Goal: Communication & Community: Answer question/provide support

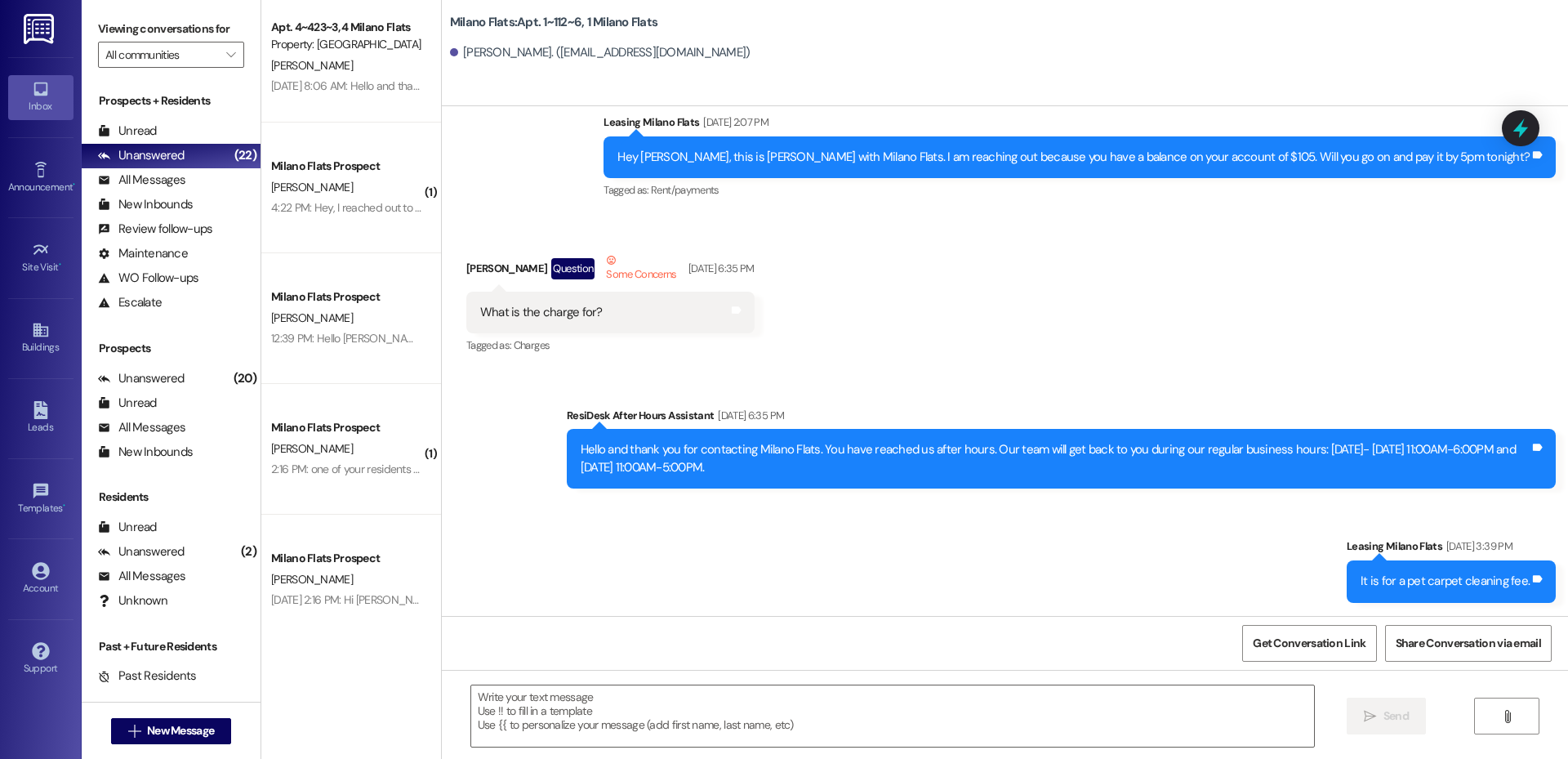
scroll to position [381, 0]
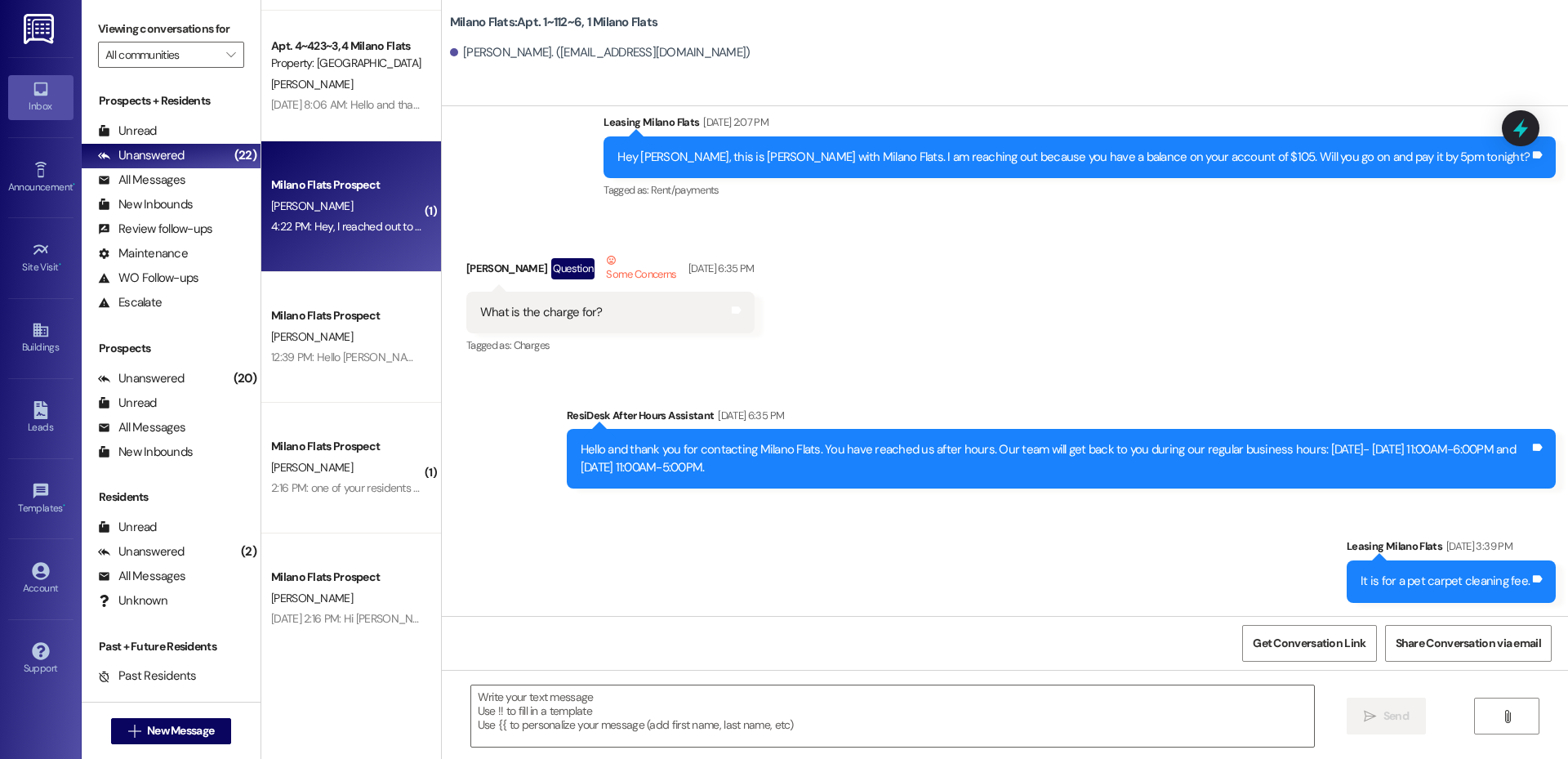
click at [368, 218] on div "4:22 PM: Hey, I reached out to mentoring and they said other mentors live at [G…" at bounding box center [347, 226] width 154 height 21
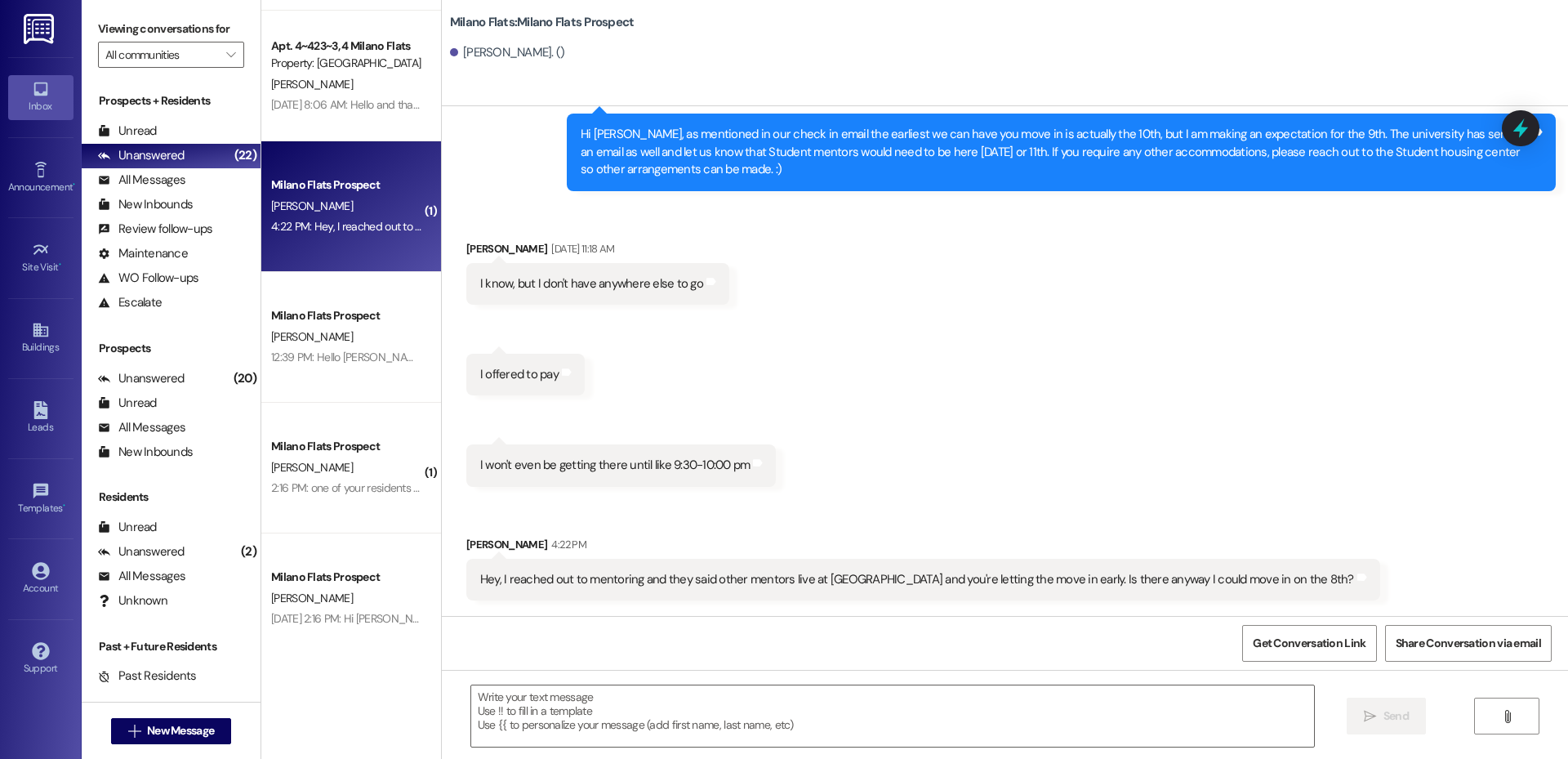
scroll to position [11258, 0]
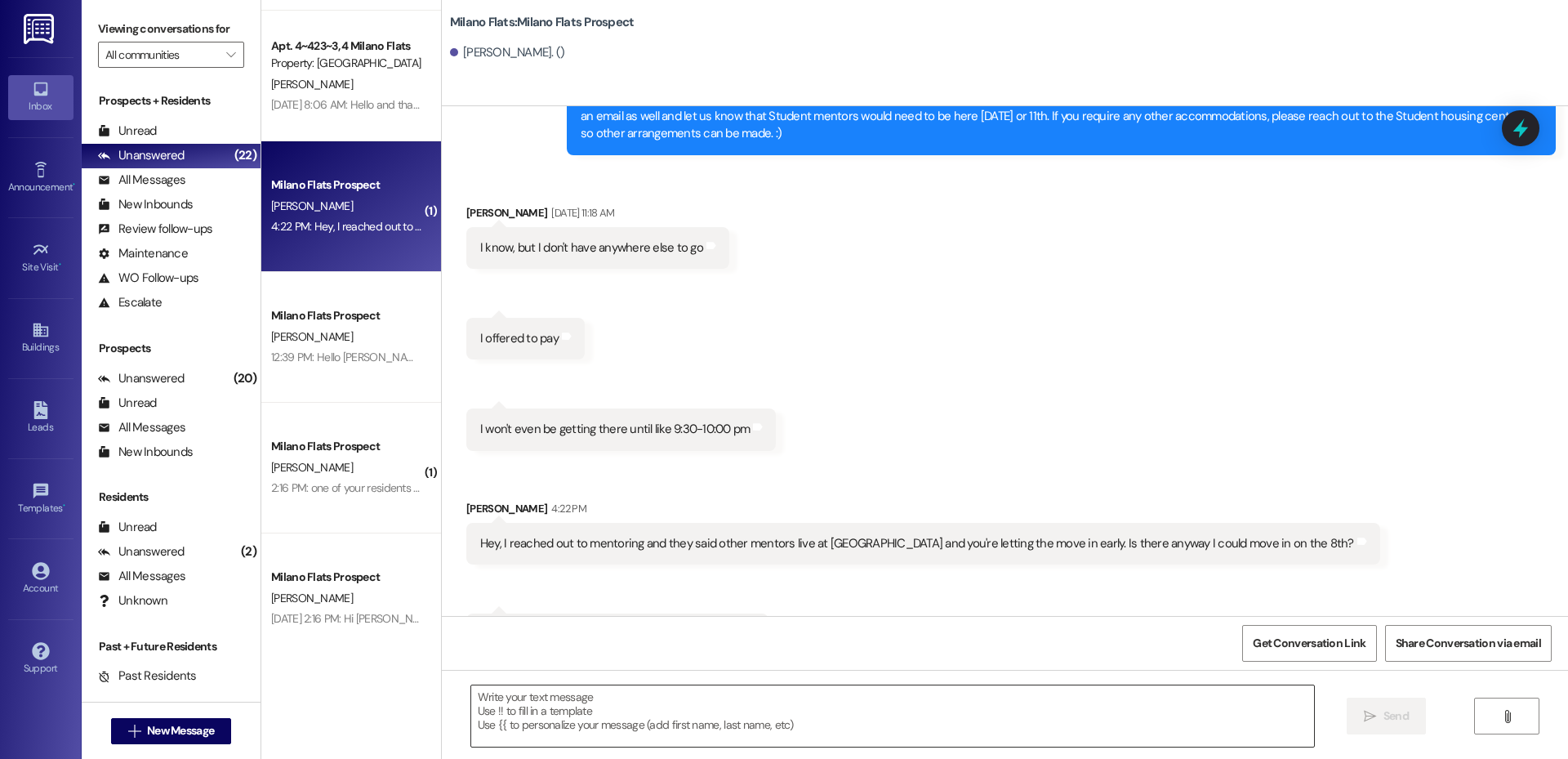
click at [633, 711] on textarea at bounding box center [893, 715] width 843 height 62
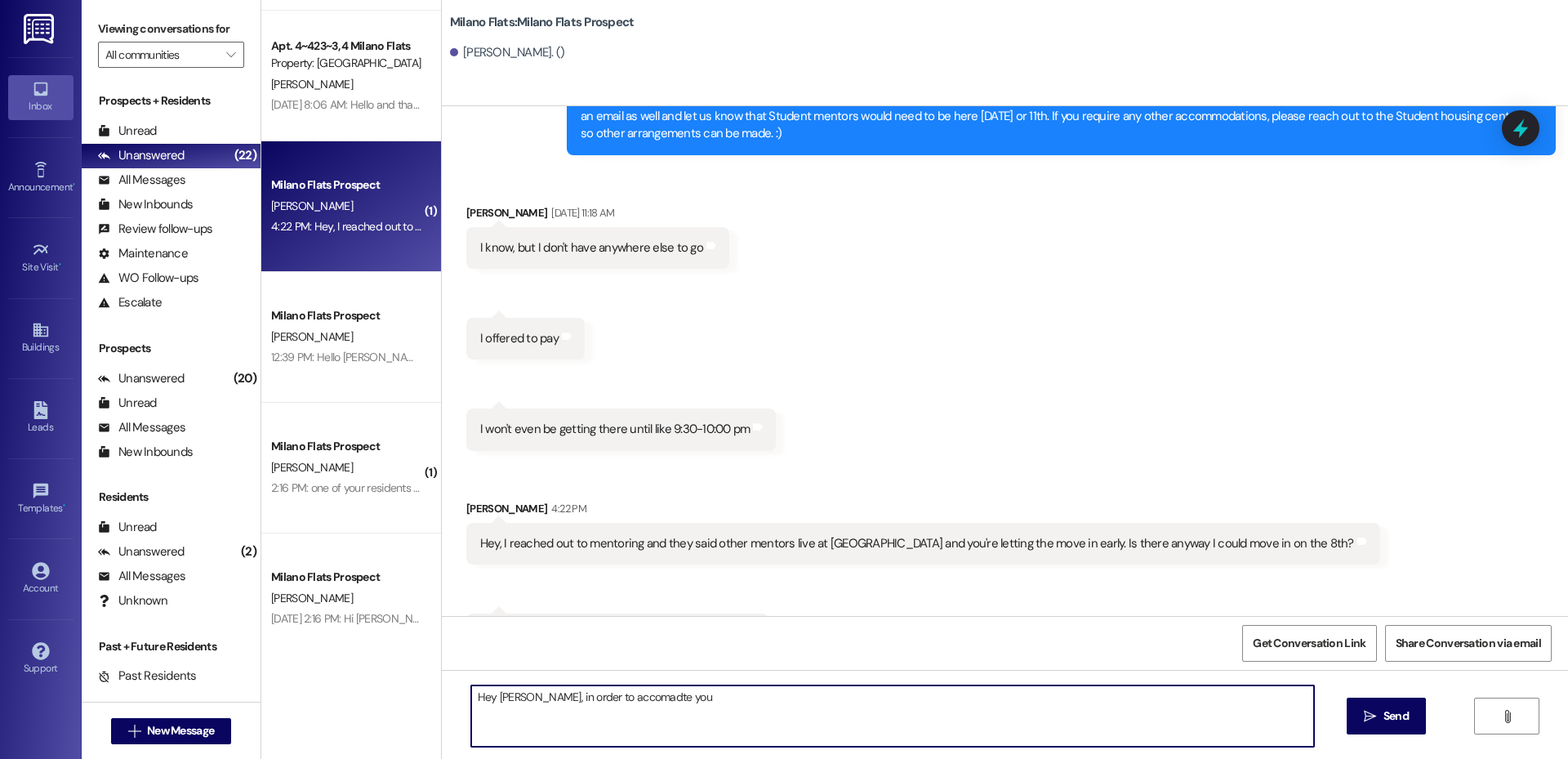
type textarea "Hey [PERSON_NAME], in order to accomadte your"
click at [783, 698] on textarea "Hey [PERSON_NAME], the reason I moved you to that apartment was to accomdate fo…" at bounding box center [893, 715] width 843 height 62
type textarea "Hey [PERSON_NAME], the reason I moved you to that apartment was to accommodate …"
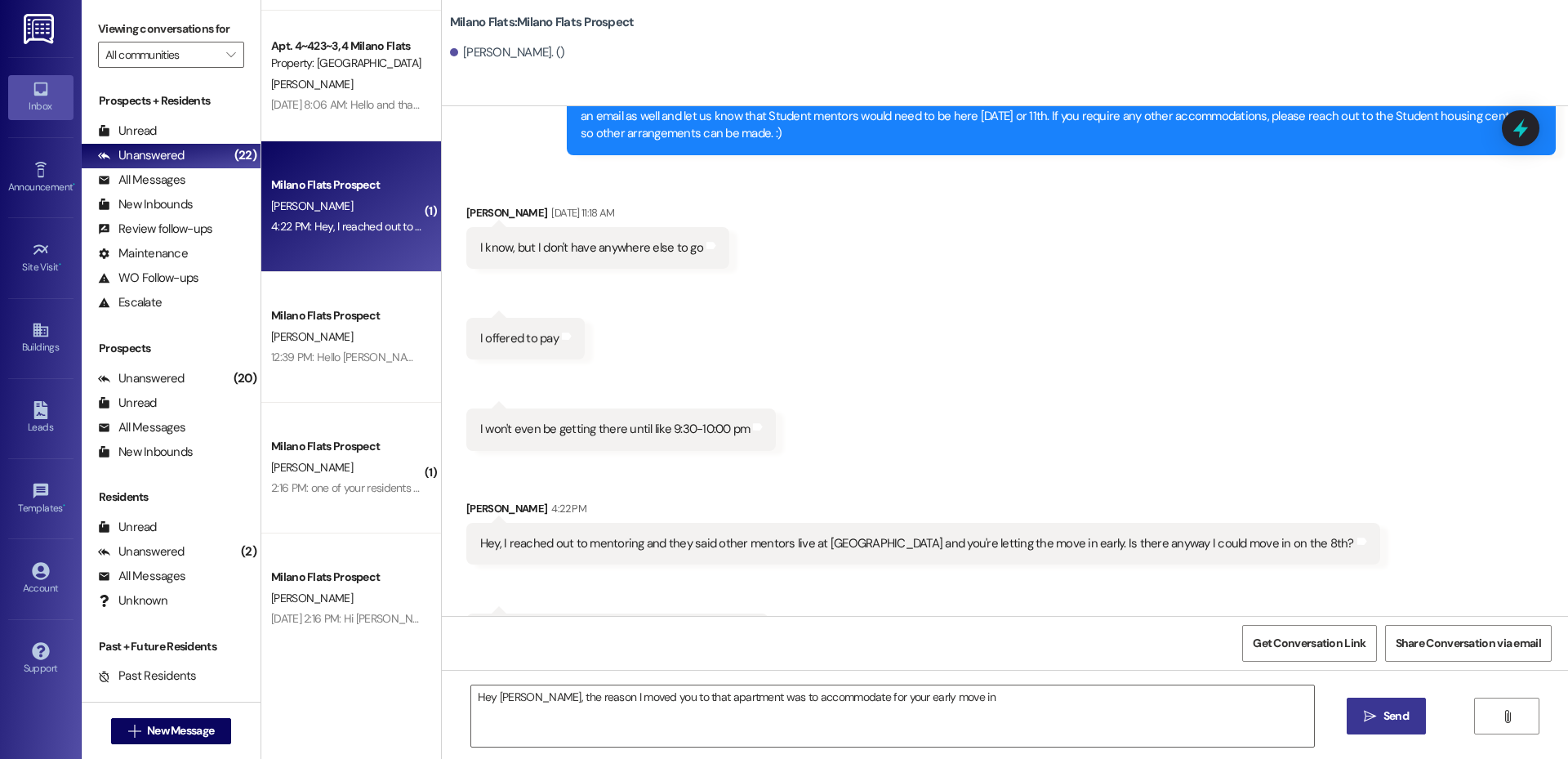
click at [1400, 719] on span "Send" at bounding box center [1396, 715] width 25 height 17
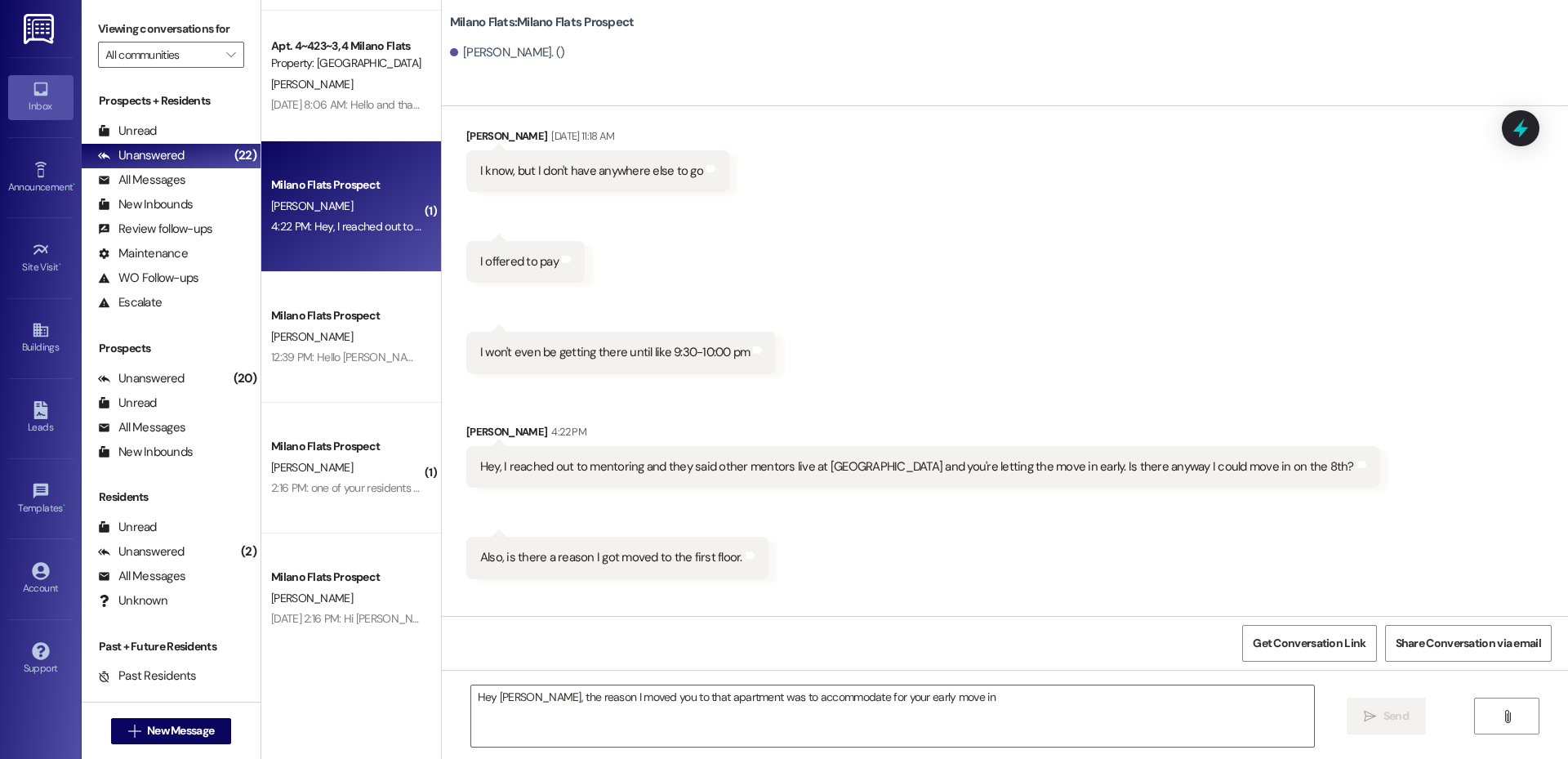
scroll to position [11373, 0]
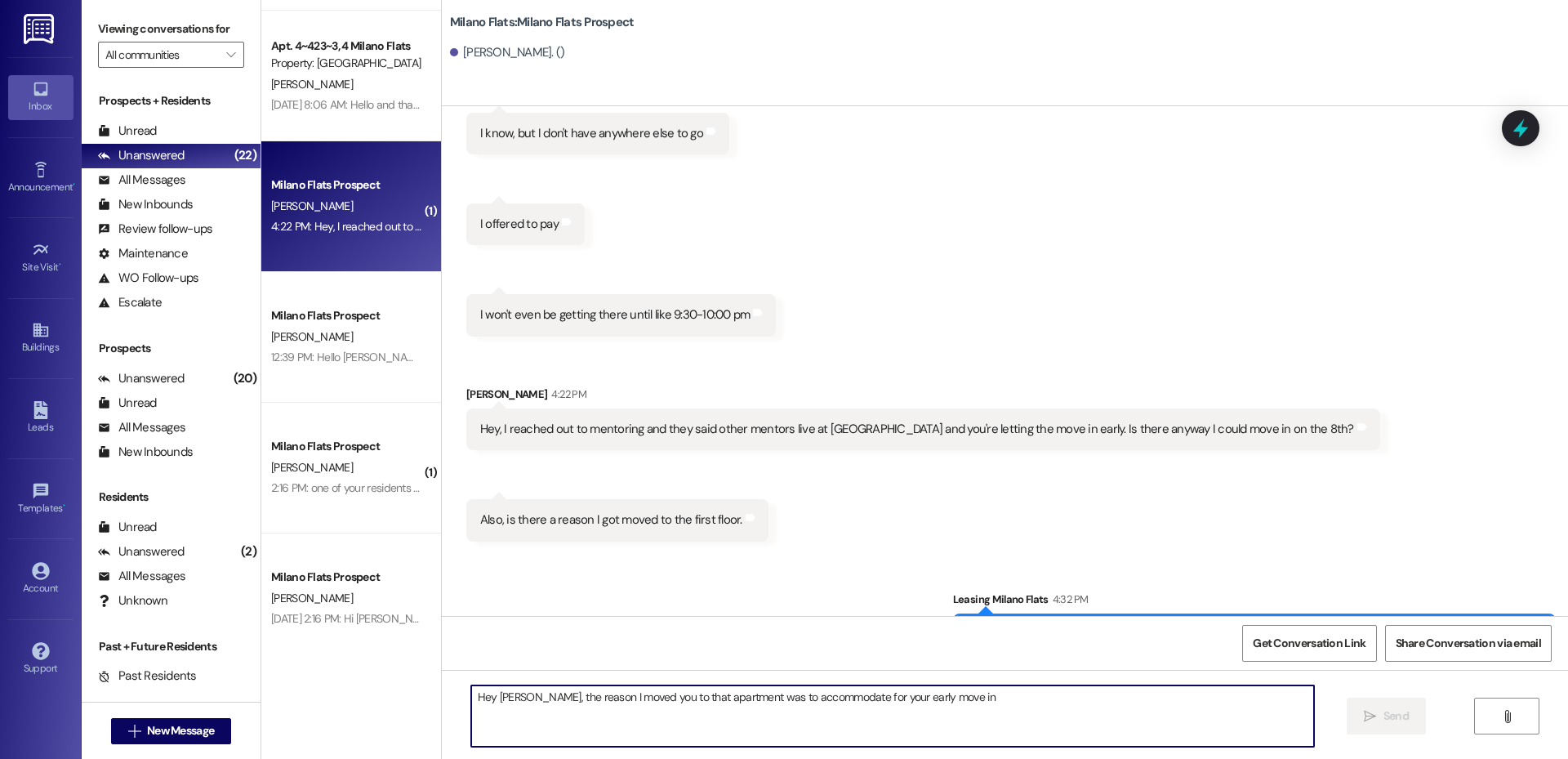
click at [712, 724] on textarea "Hey [PERSON_NAME], the reason I moved you to that apartment was to accommodate …" at bounding box center [893, 715] width 843 height 62
type textarea "The only other mentor we have moving is,"
type textarea "The other mentor is moving in [DATE] as well"
click at [1372, 713] on icon "" at bounding box center [1369, 716] width 12 height 13
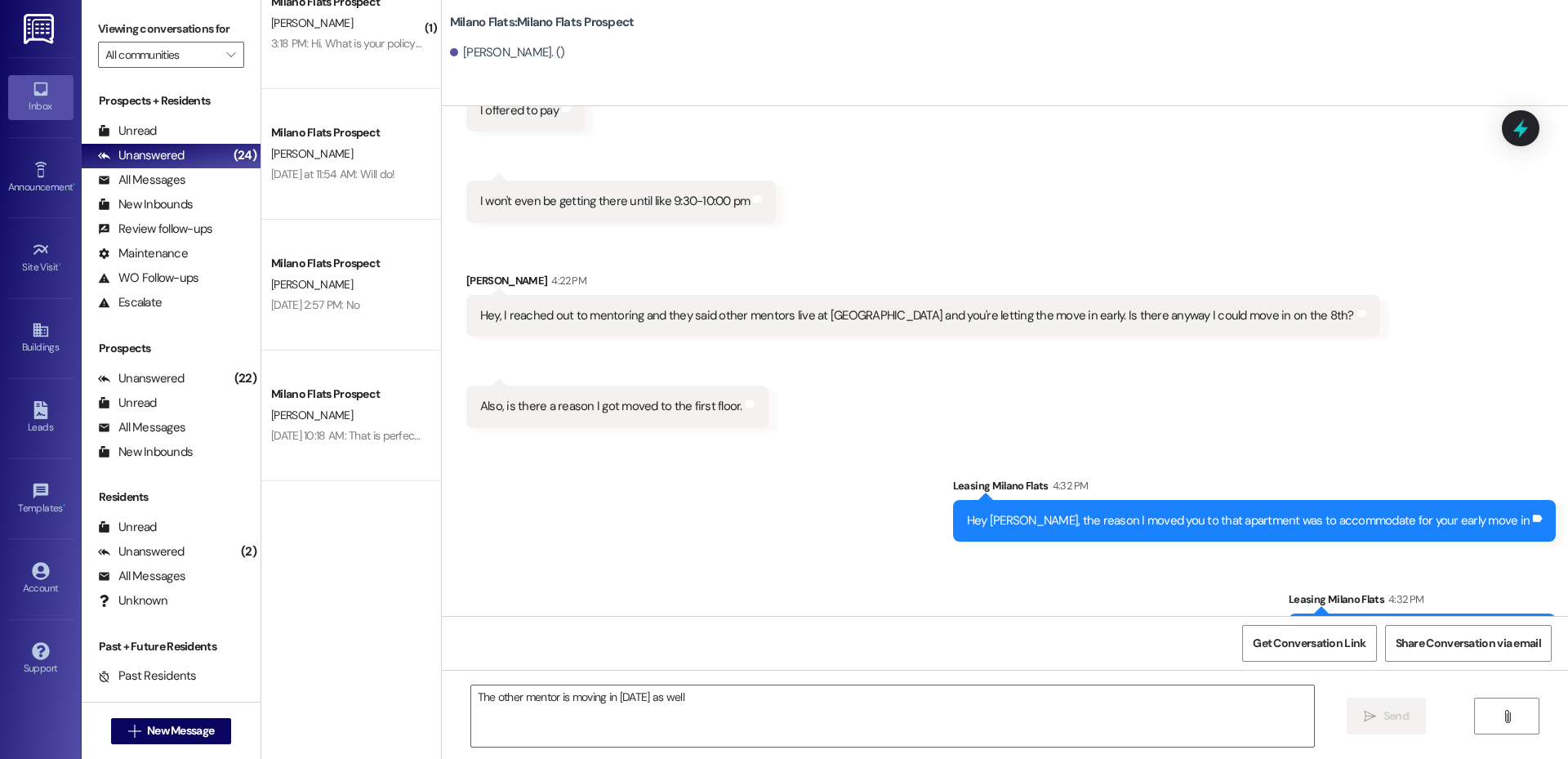
scroll to position [1470, 0]
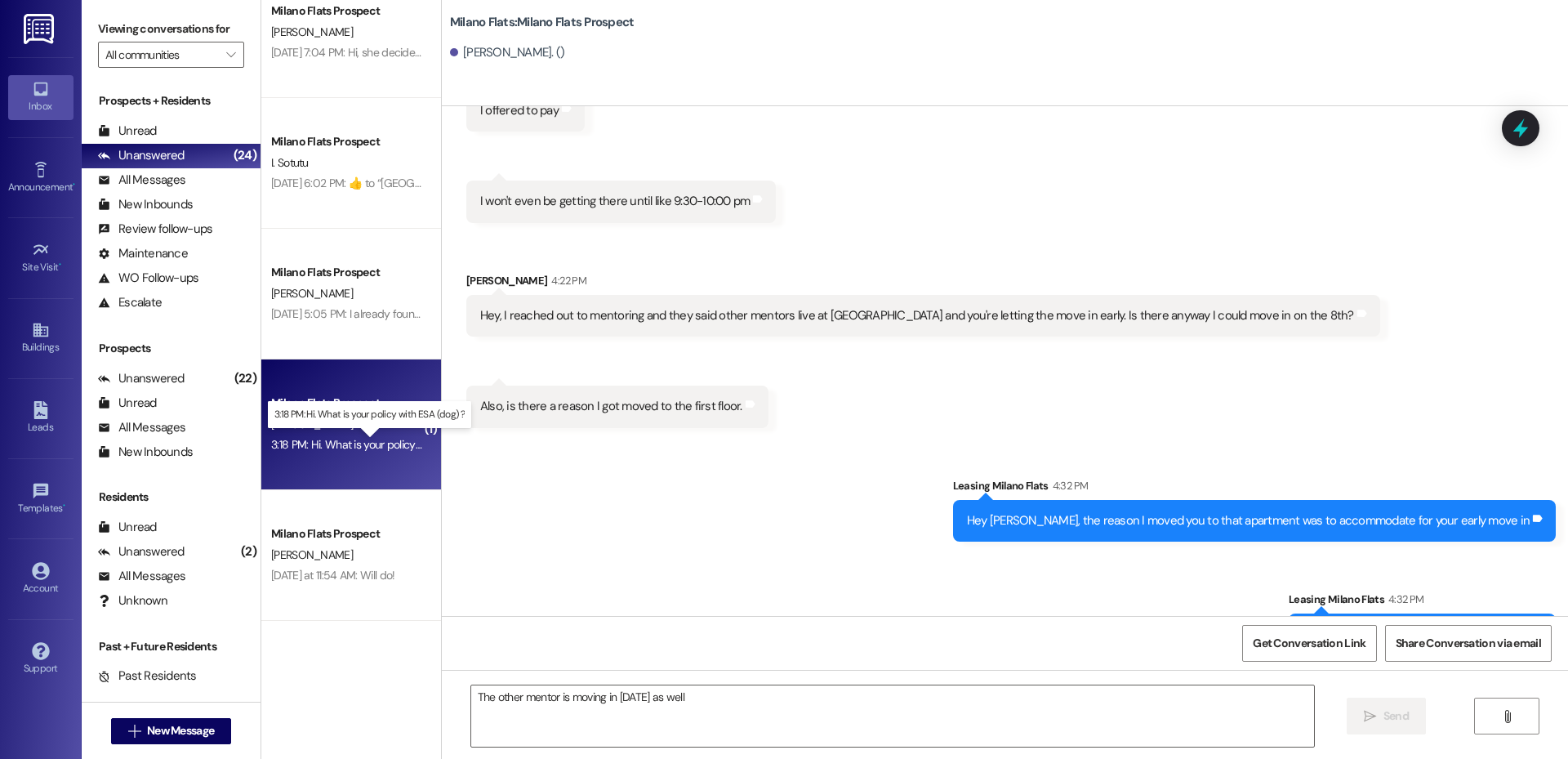
click at [305, 444] on div "3:18 PM: Hi. What is your policy with ESA (dog) ? 3:18 PM: Hi. What is your pol…" at bounding box center [383, 444] width 223 height 15
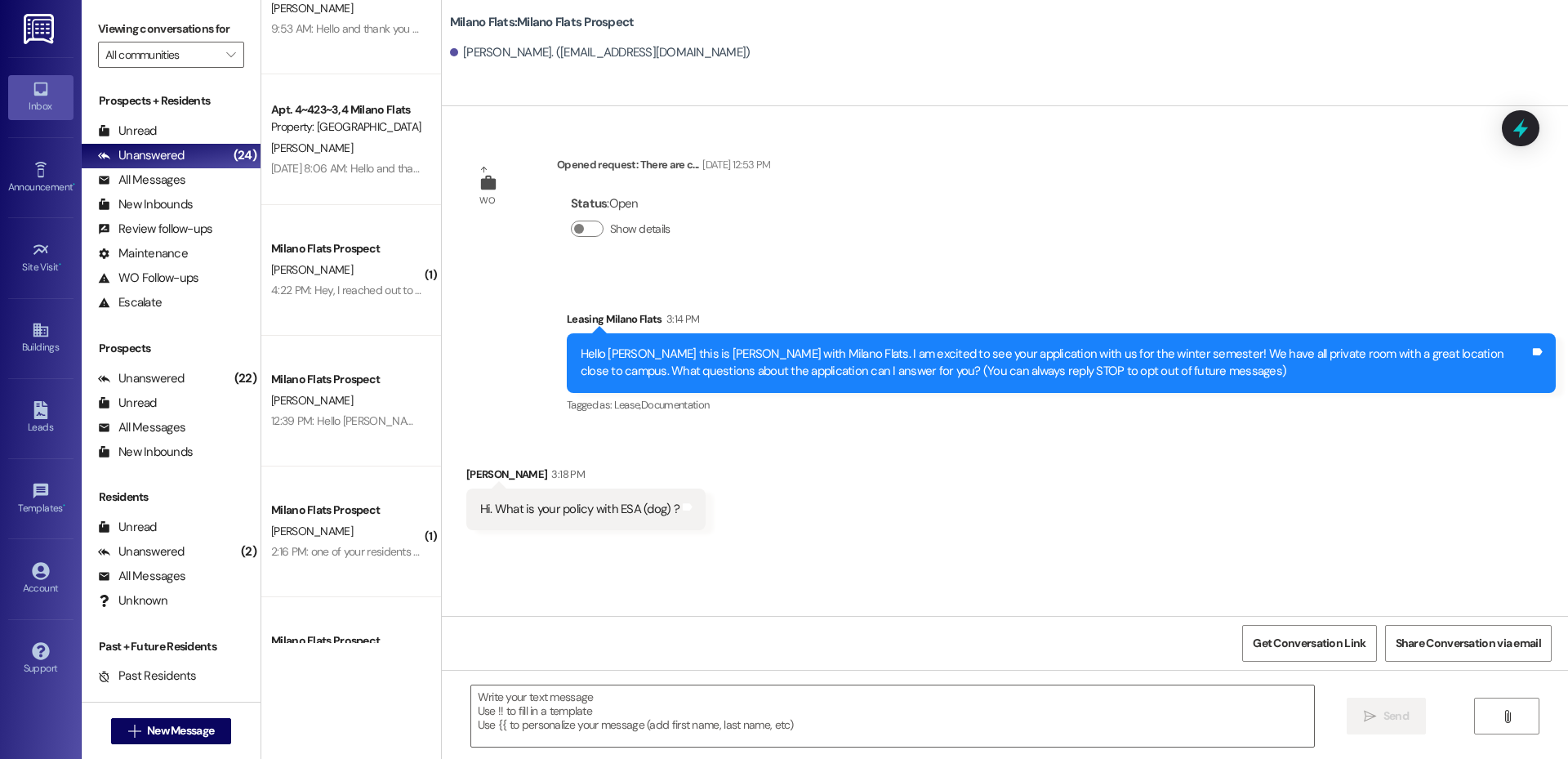
scroll to position [0, 0]
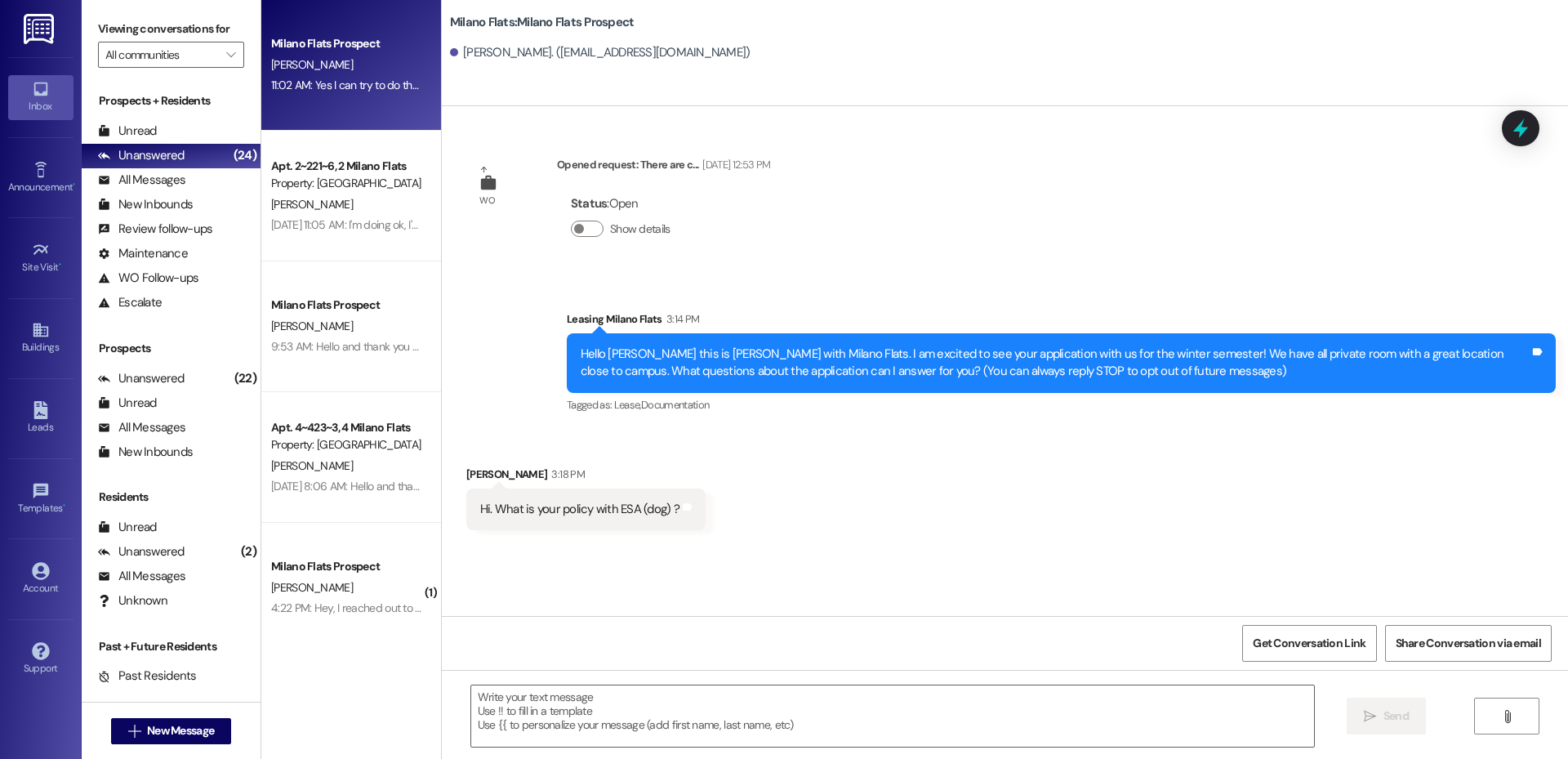
click at [315, 91] on div "11:02 AM: Yes I can try to do that!! 11:02 AM: Yes I can try to do that!!" at bounding box center [349, 85] width 156 height 15
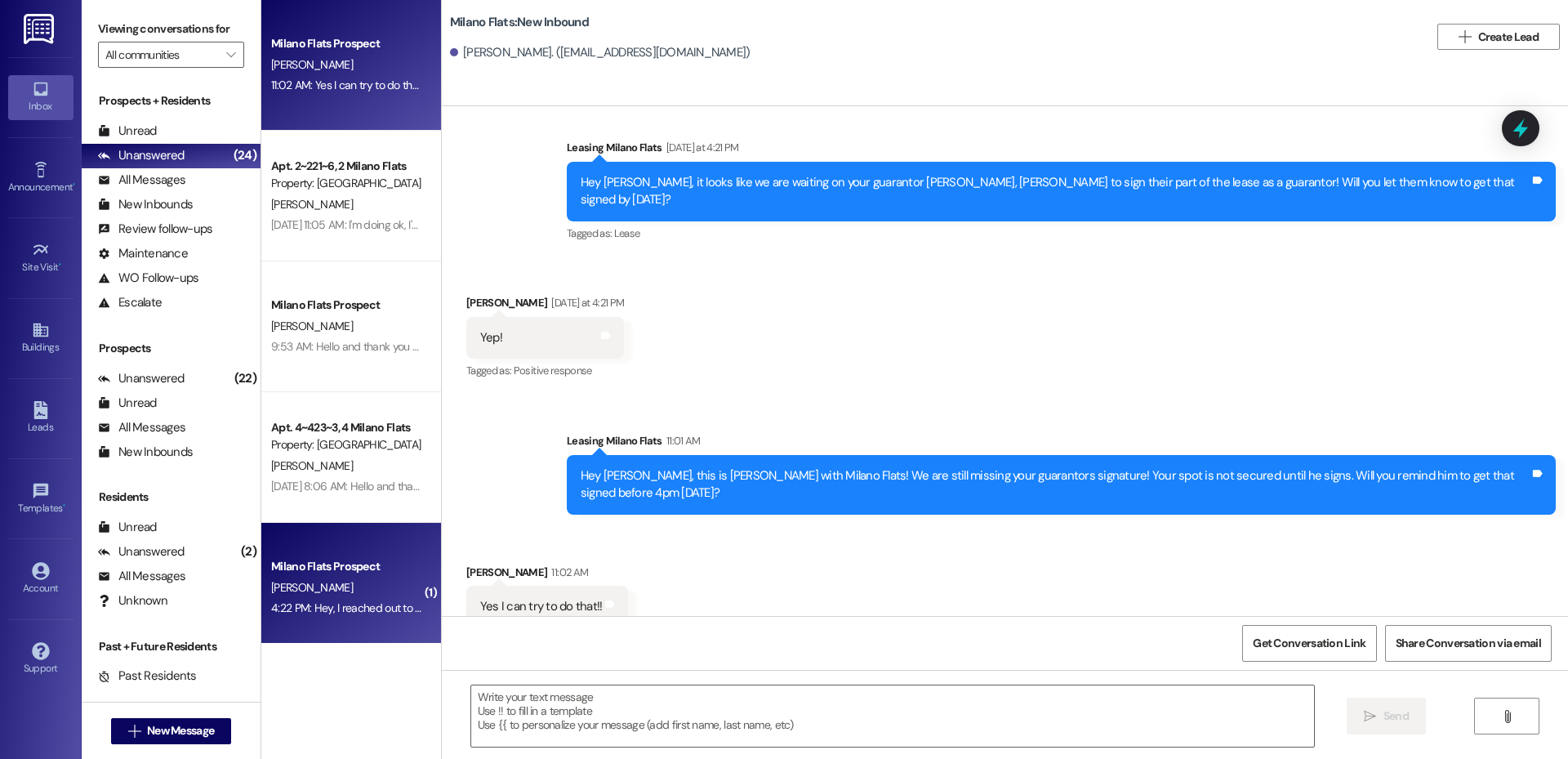
click at [323, 566] on div "Milano Flats Prospect" at bounding box center [347, 566] width 151 height 17
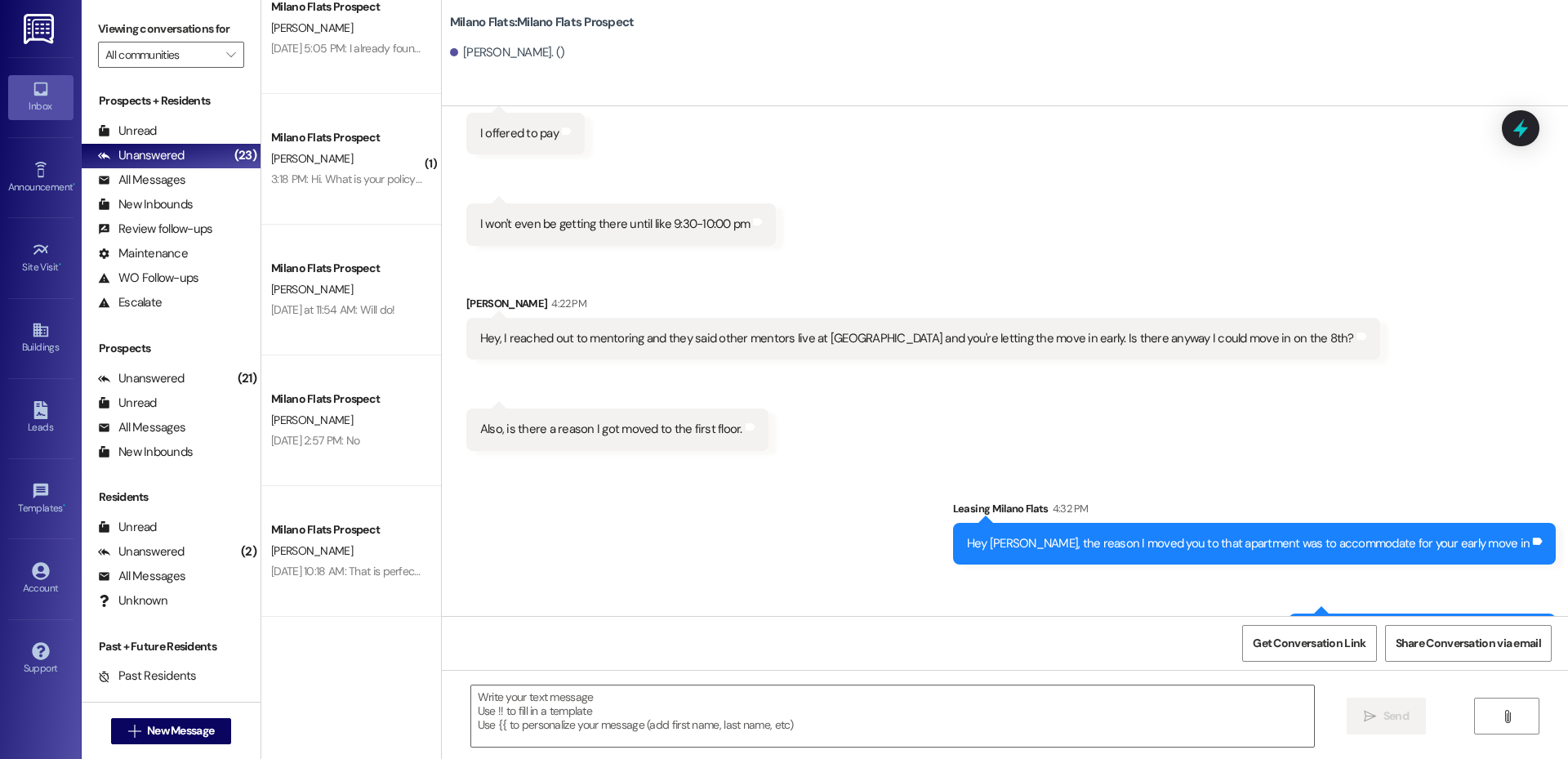
scroll to position [1470, 0]
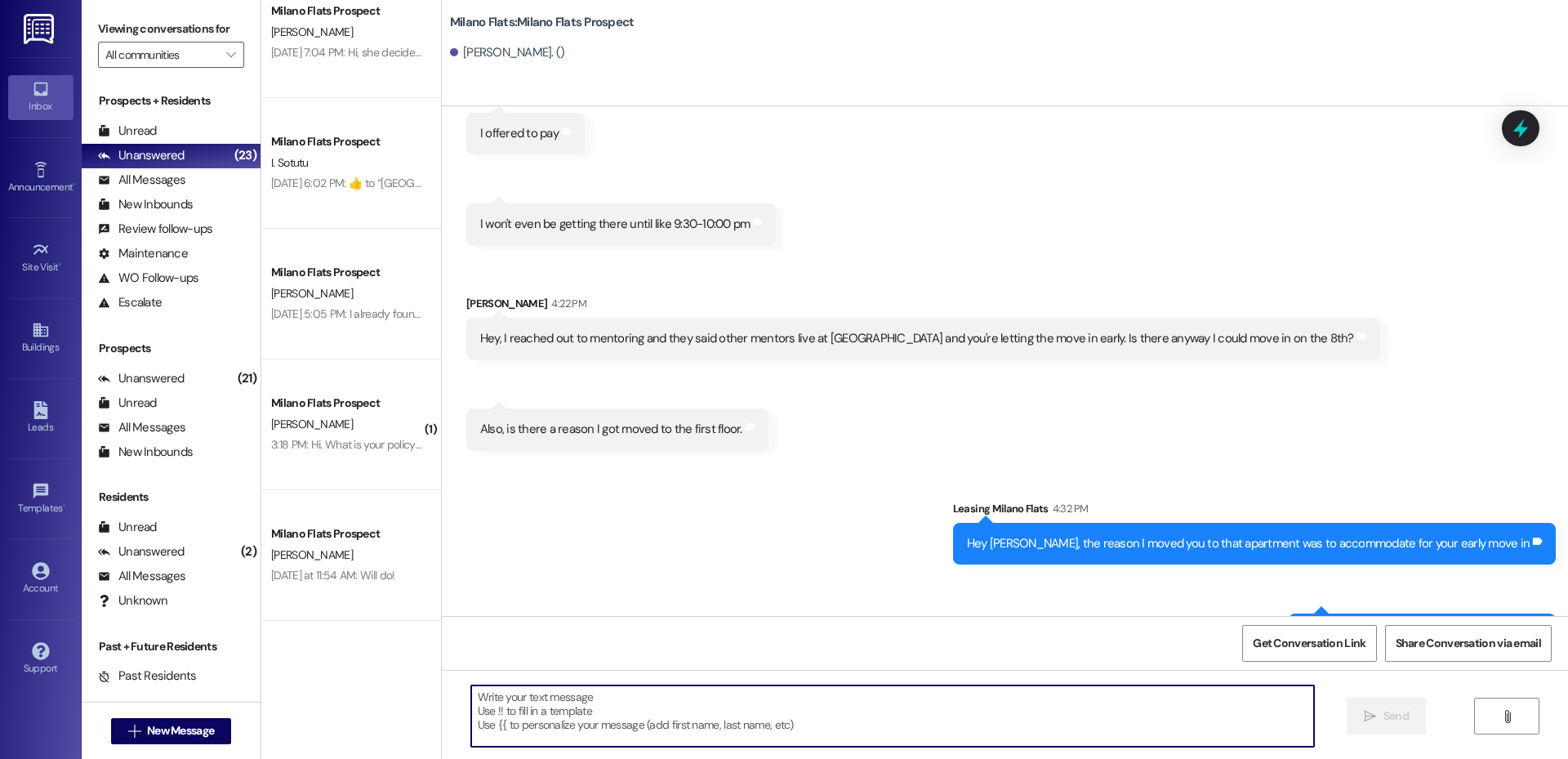
click at [642, 742] on textarea at bounding box center [893, 715] width 843 height 62
type textarea "Hey [PERSON_NAME],"
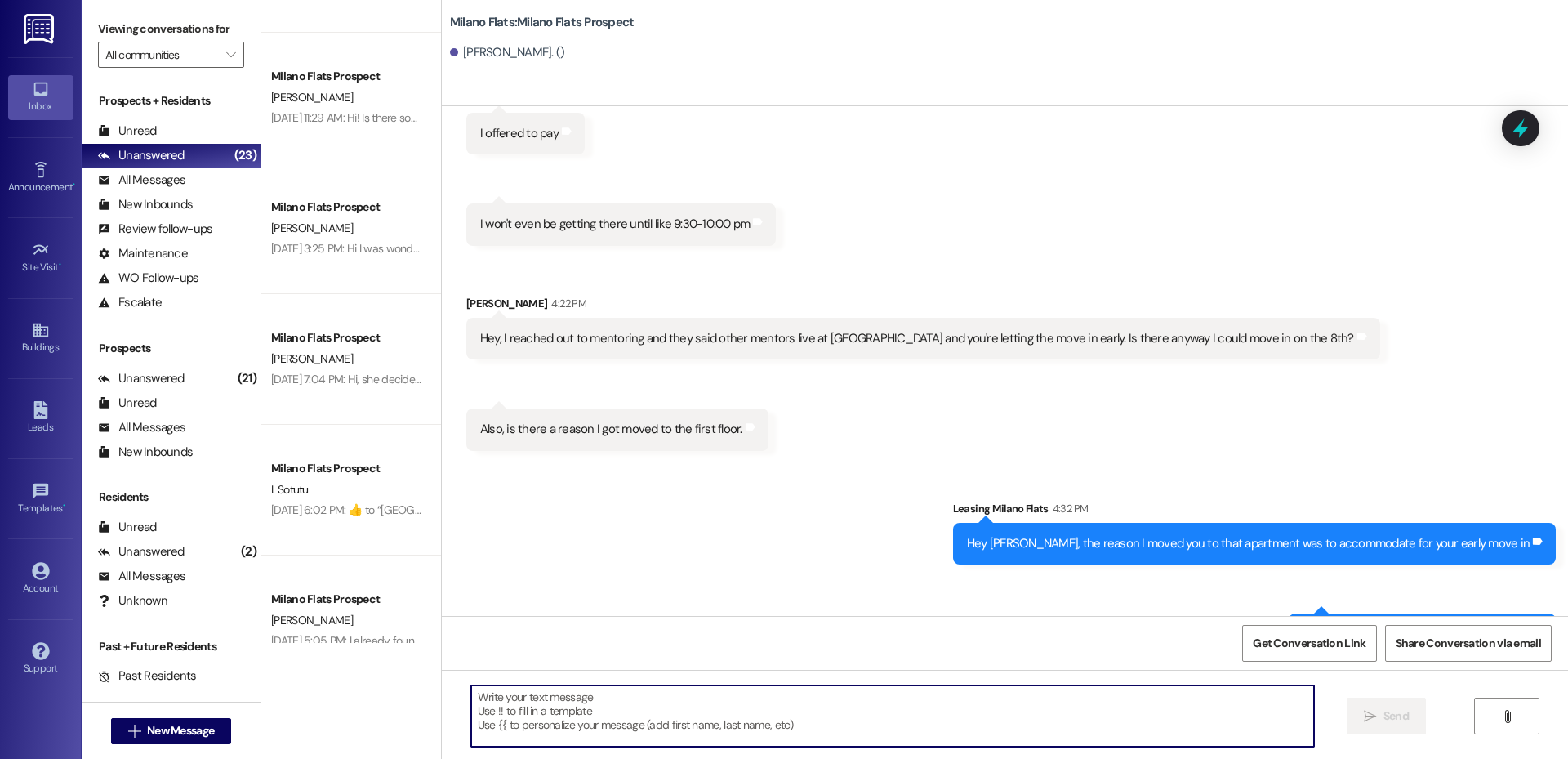
scroll to position [953, 0]
